Goal: Task Accomplishment & Management: Use online tool/utility

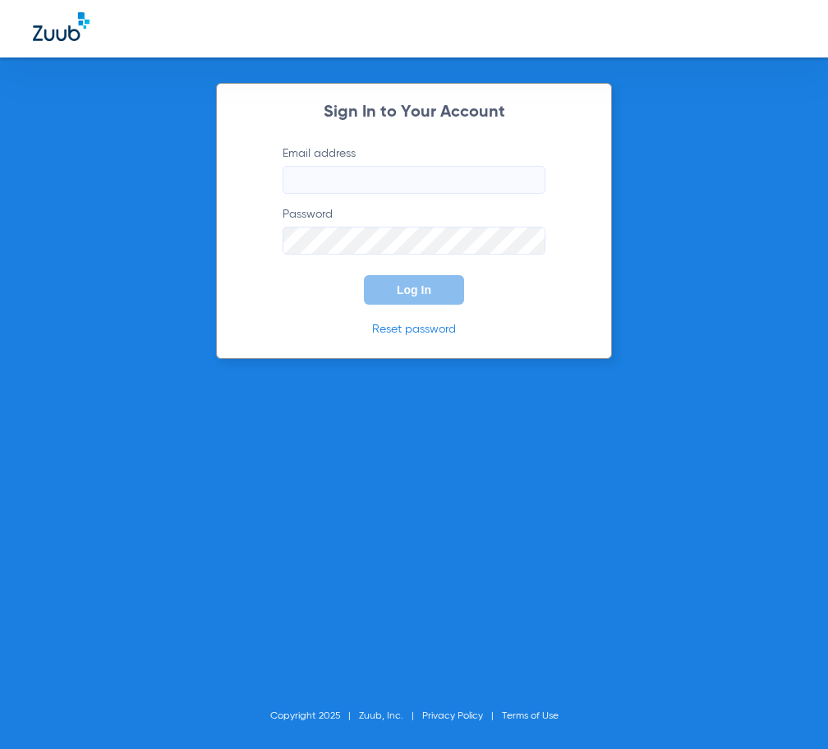
type input "[EMAIL_ADDRESS][DOMAIN_NAME]"
click at [413, 287] on span "Log In" at bounding box center [414, 289] width 34 height 13
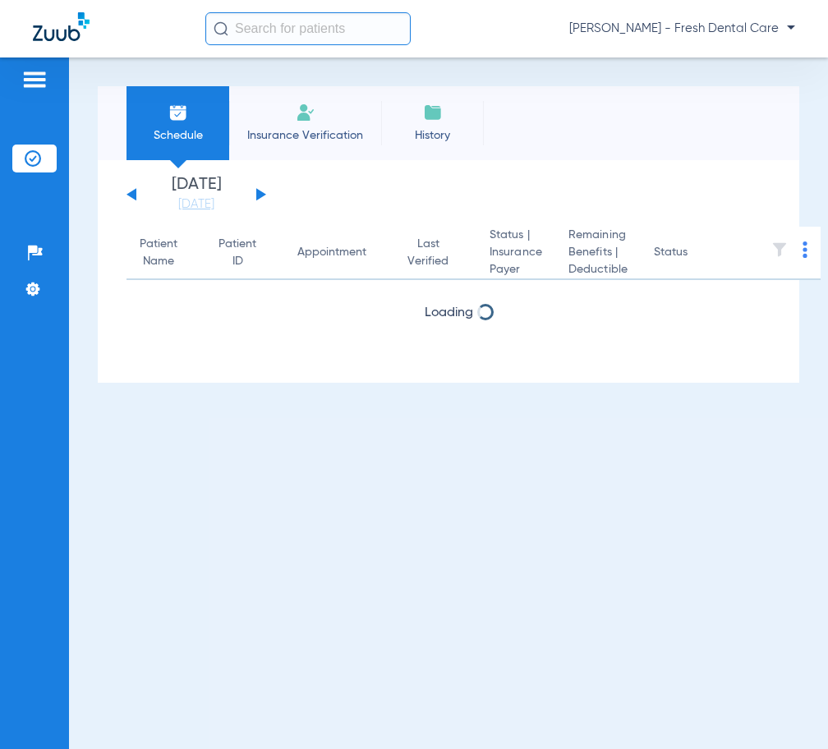
click at [291, 19] on input "text" at bounding box center [307, 28] width 205 height 33
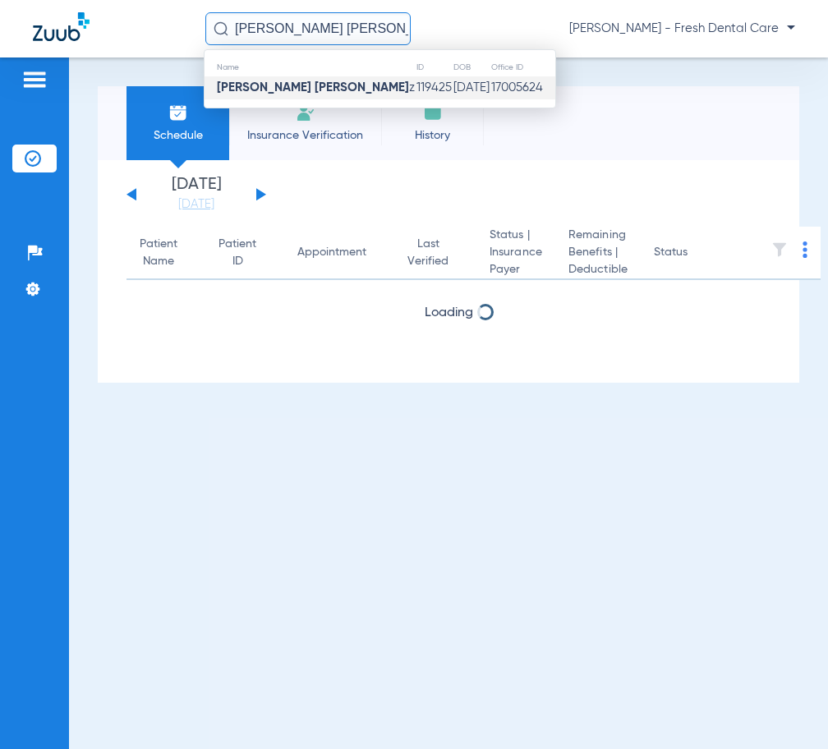
click at [314, 81] on strong "[PERSON_NAME] [PERSON_NAME]" at bounding box center [313, 87] width 192 height 12
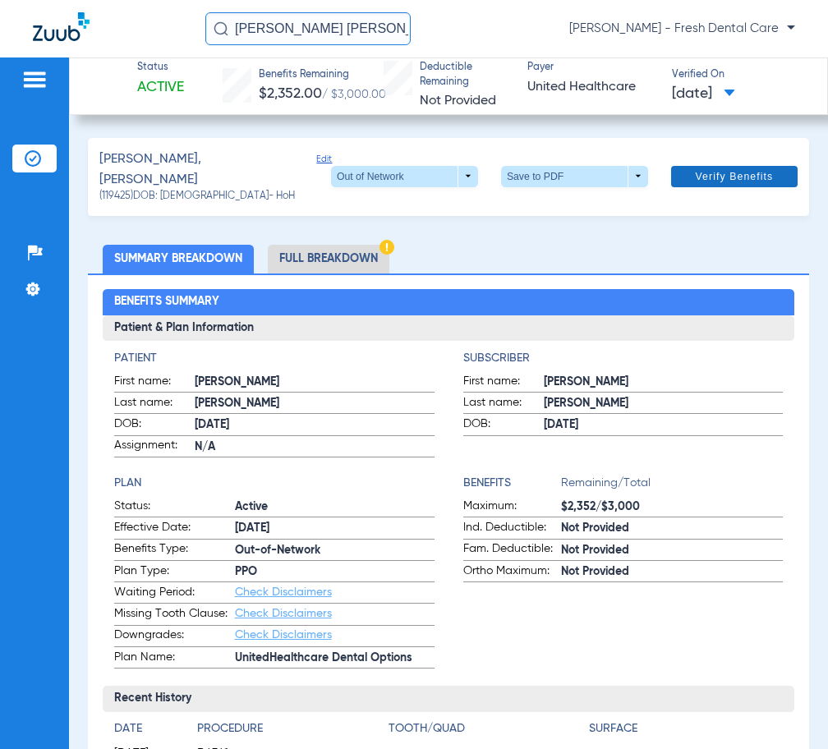
click at [686, 163] on span at bounding box center [734, 176] width 126 height 39
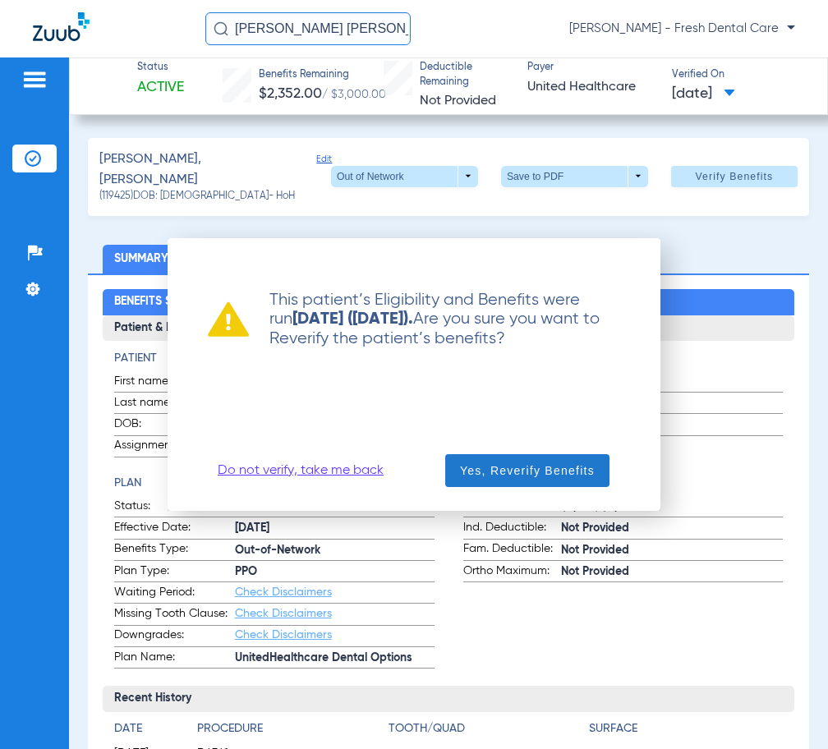
click at [453, 474] on span "button" at bounding box center [527, 470] width 164 height 39
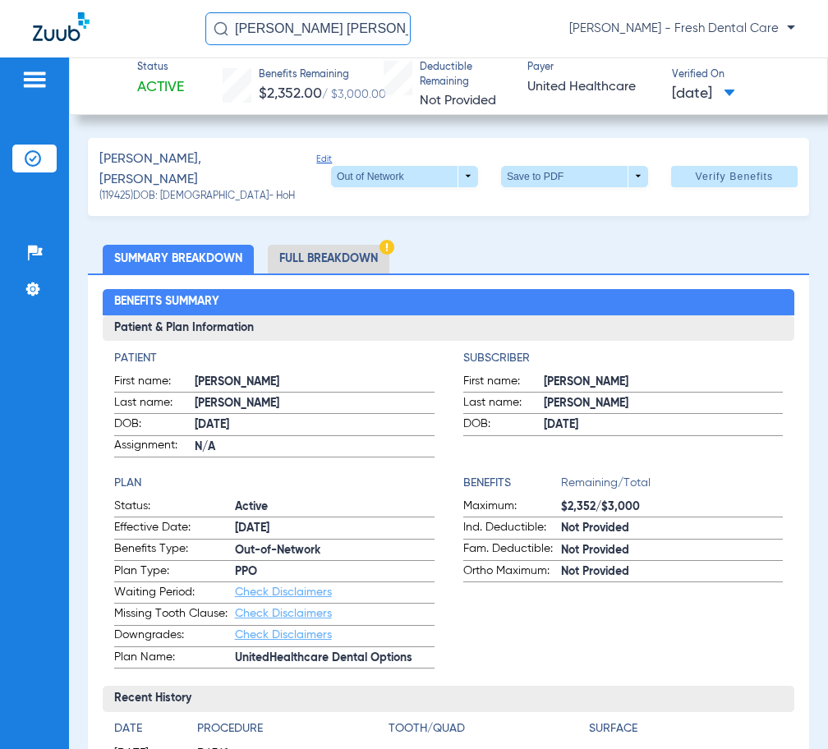
drag, startPoint x: 389, startPoint y: 34, endPoint x: -108, endPoint y: 36, distance: 497.6
click at [0, 36] on html "[PERSON_NAME] [PERSON_NAME] [PERSON_NAME] - Fresh Dental Care Patients Insuranc…" at bounding box center [414, 374] width 828 height 749
type input "[PERSON_NAME]"
click at [421, 12] on div "[PERSON_NAME] [PERSON_NAME] - Fresh Dental Care" at bounding box center [500, 28] width 590 height 33
click at [339, 36] on input "[PERSON_NAME]" at bounding box center [307, 28] width 205 height 33
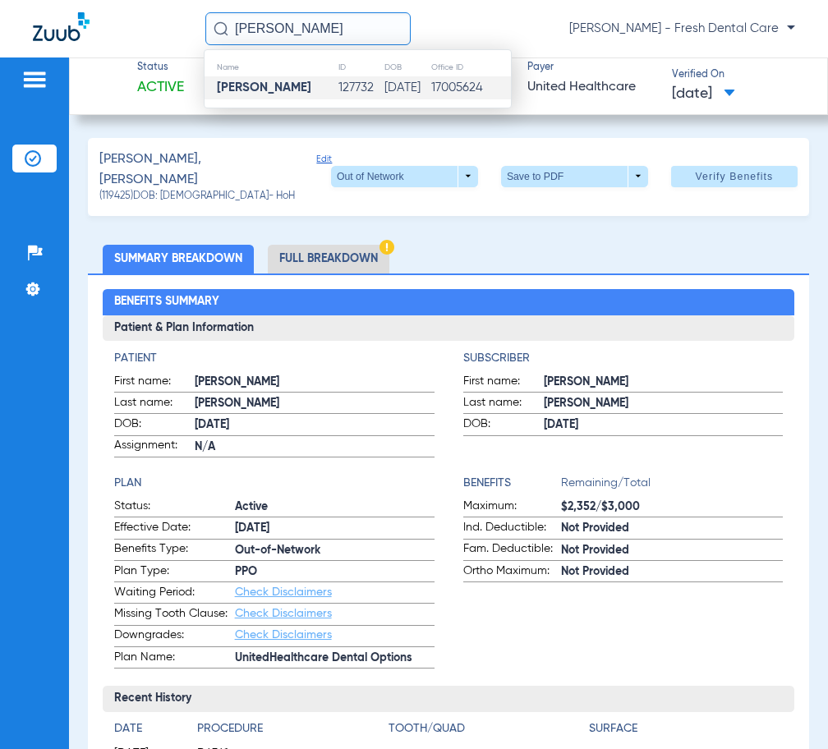
click at [298, 84] on td "[PERSON_NAME]" at bounding box center [270, 87] width 133 height 23
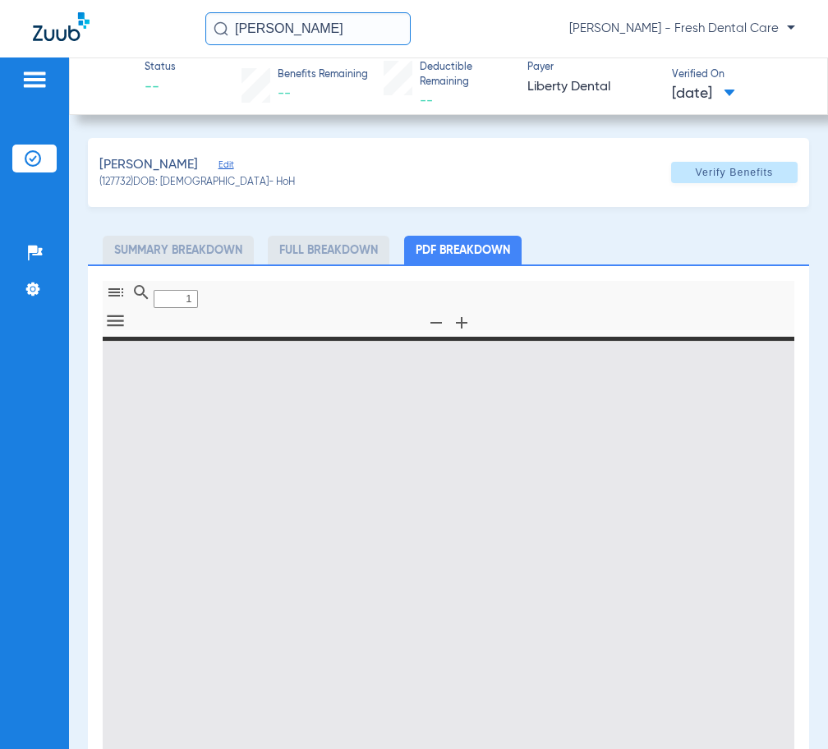
type input "0"
select select "page-width"
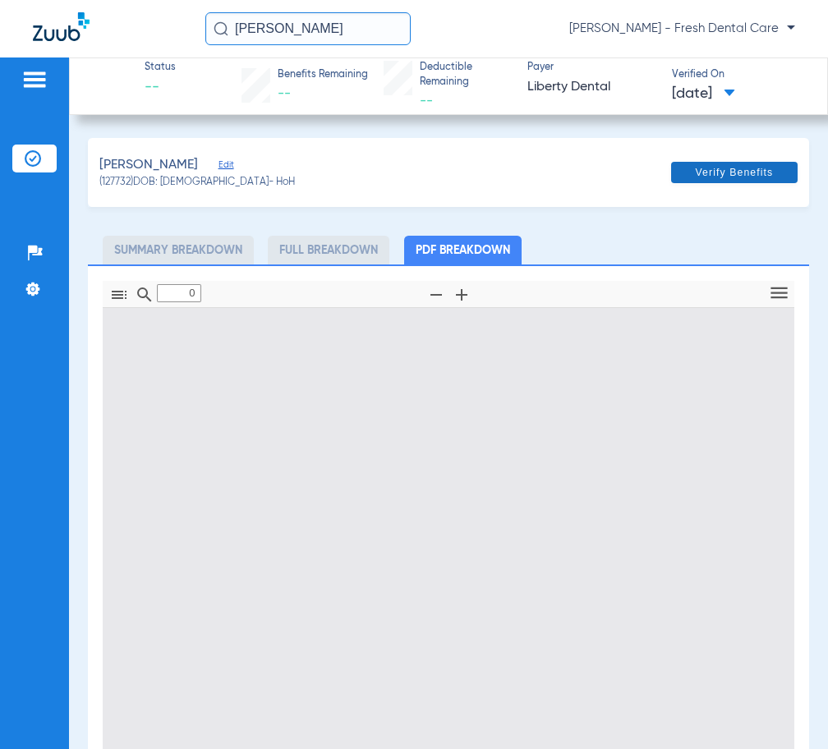
type input "1"
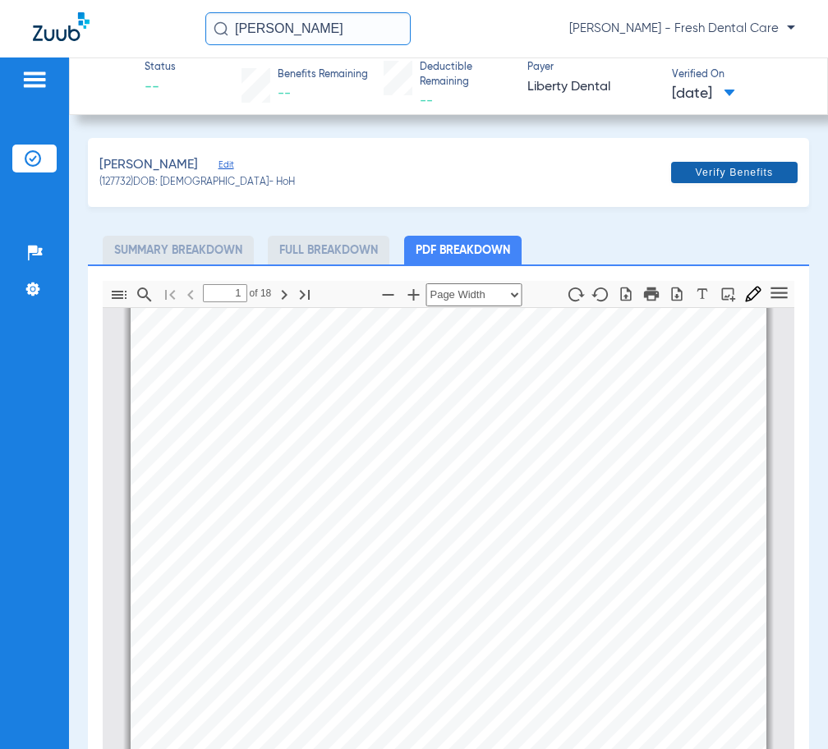
click at [747, 180] on span at bounding box center [734, 172] width 126 height 39
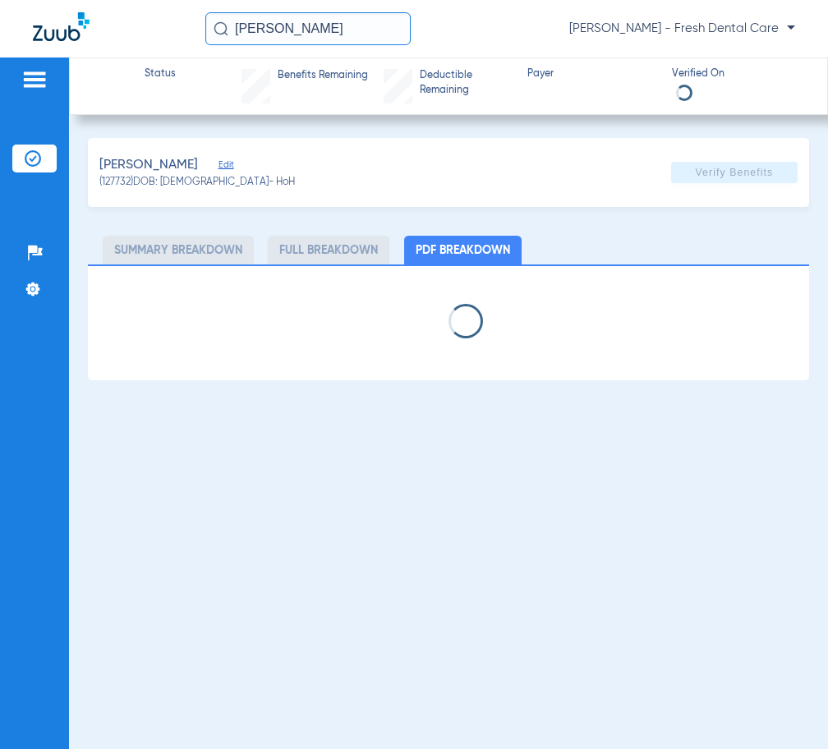
select select "page-width"
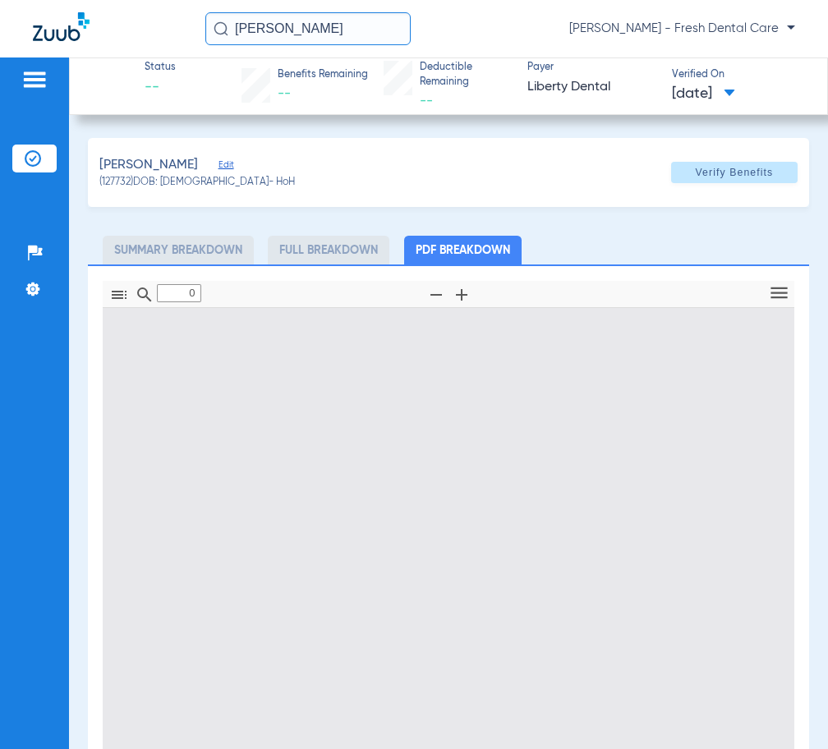
type input "1"
